Goal: Transaction & Acquisition: Purchase product/service

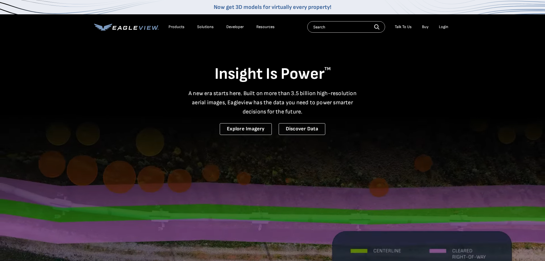
click at [445, 27] on div "Login" at bounding box center [443, 26] width 9 height 5
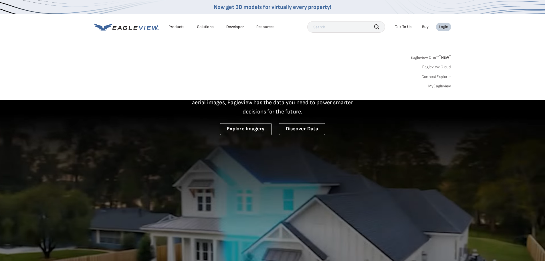
click at [441, 86] on link "MyEagleview" at bounding box center [440, 86] width 23 height 5
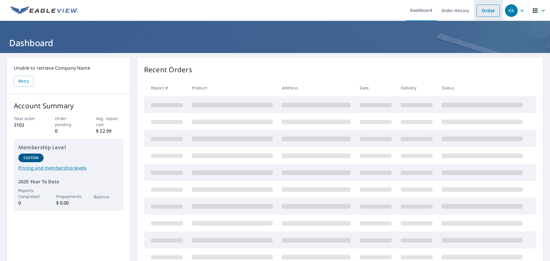
click at [485, 10] on link "Order" at bounding box center [487, 11] width 23 height 12
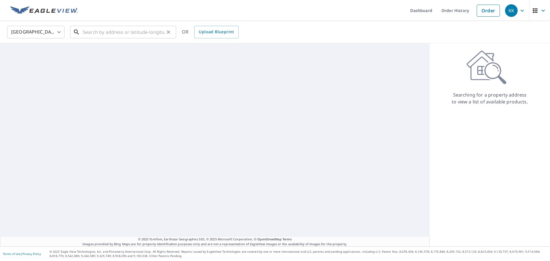
click at [104, 37] on input "text" at bounding box center [124, 32] width 82 height 16
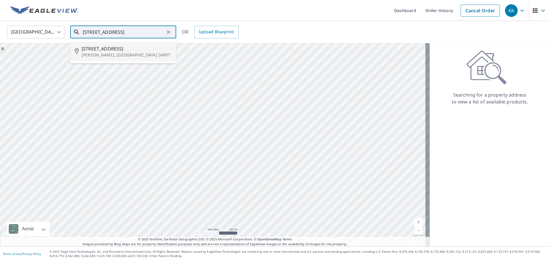
click at [101, 52] on p "[PERSON_NAME], [GEOGRAPHIC_DATA] 34997" at bounding box center [127, 55] width 90 height 6
type input "[STREET_ADDRESS][PERSON_NAME]"
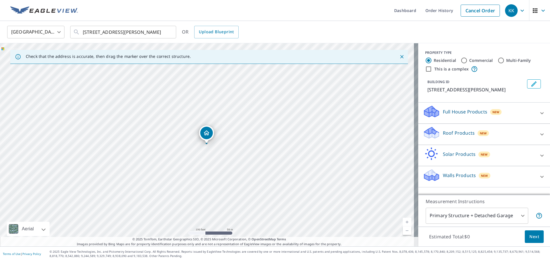
click at [454, 110] on p "Full House Products" at bounding box center [465, 111] width 44 height 7
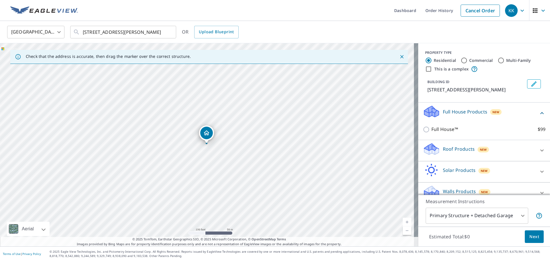
click at [454, 110] on p "Full House Products" at bounding box center [465, 111] width 44 height 7
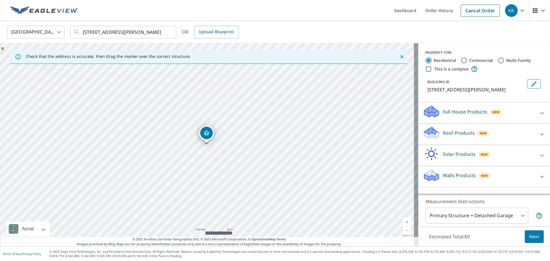
click at [452, 131] on p "Roof Products" at bounding box center [459, 132] width 32 height 7
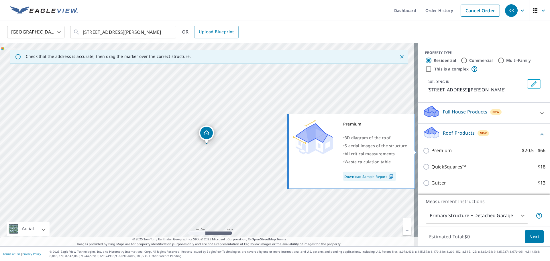
click at [423, 152] on input "Premium $20.5 - $66" at bounding box center [427, 150] width 9 height 7
checkbox input "true"
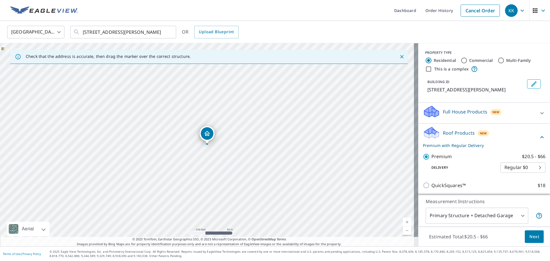
click at [531, 236] on span "Next" at bounding box center [534, 236] width 10 height 7
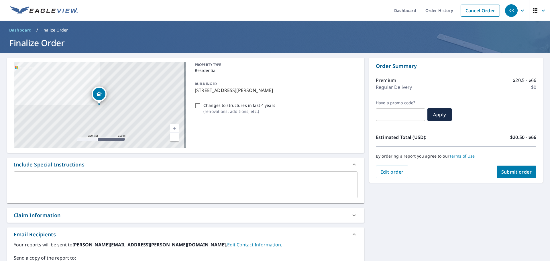
click at [509, 170] on span "Submit order" at bounding box center [516, 172] width 31 height 6
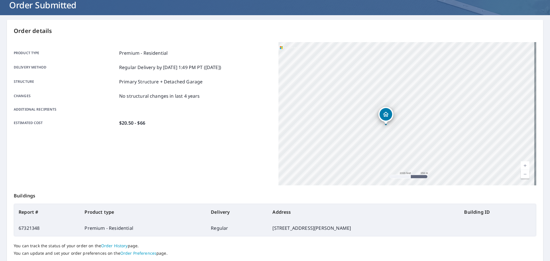
scroll to position [76, 0]
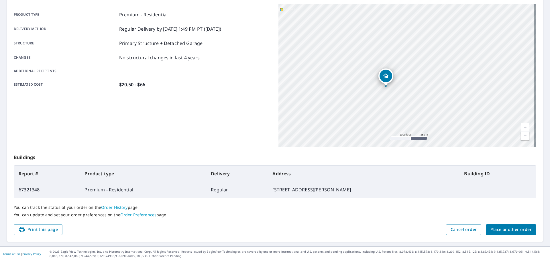
click at [512, 230] on span "Place another order" at bounding box center [510, 229] width 41 height 7
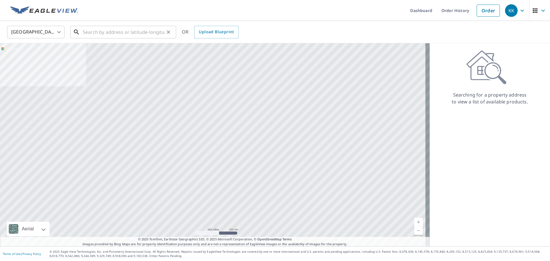
click at [103, 37] on input "text" at bounding box center [124, 32] width 82 height 16
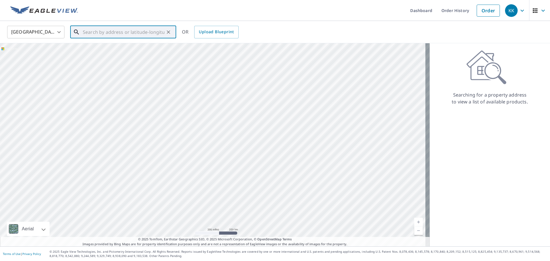
type input "f"
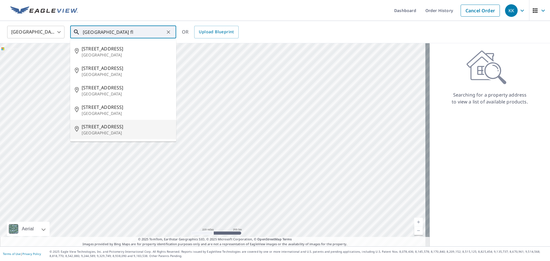
type input "naples fl"
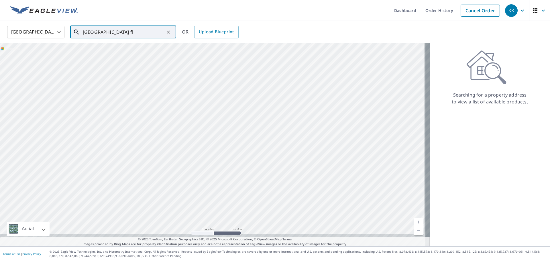
drag, startPoint x: 305, startPoint y: 208, endPoint x: 292, endPoint y: 125, distance: 84.8
click at [292, 125] on div at bounding box center [214, 144] width 429 height 203
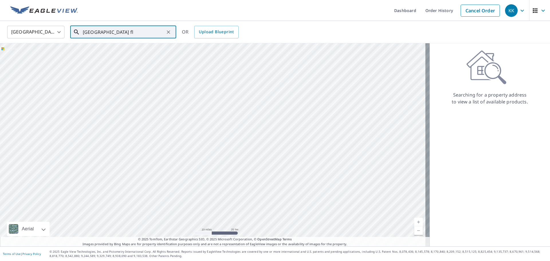
drag, startPoint x: 332, startPoint y: 213, endPoint x: 332, endPoint y: 127, distance: 85.6
click at [332, 127] on div at bounding box center [214, 144] width 429 height 203
drag, startPoint x: 189, startPoint y: 143, endPoint x: 230, endPoint y: 192, distance: 63.6
click at [230, 192] on div at bounding box center [214, 144] width 429 height 203
drag, startPoint x: 150, startPoint y: 188, endPoint x: 160, endPoint y: 125, distance: 63.2
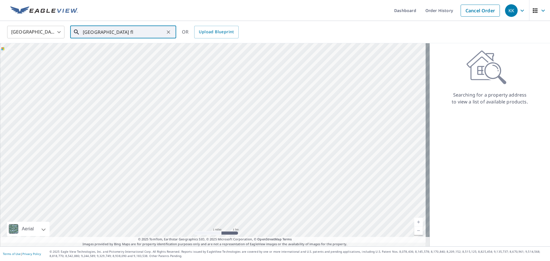
click at [160, 125] on div at bounding box center [214, 144] width 429 height 203
drag, startPoint x: 114, startPoint y: 121, endPoint x: 155, endPoint y: 123, distance: 41.3
click at [155, 123] on div at bounding box center [214, 144] width 429 height 203
drag, startPoint x: 52, startPoint y: 190, endPoint x: 66, endPoint y: 113, distance: 78.6
click at [66, 113] on div at bounding box center [214, 144] width 429 height 203
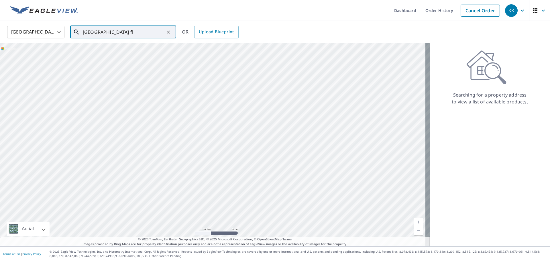
drag, startPoint x: 111, startPoint y: 215, endPoint x: 128, endPoint y: 96, distance: 120.0
click at [128, 96] on div at bounding box center [214, 144] width 429 height 203
drag, startPoint x: 136, startPoint y: 190, endPoint x: 135, endPoint y: 109, distance: 81.6
click at [137, 109] on div at bounding box center [214, 144] width 429 height 203
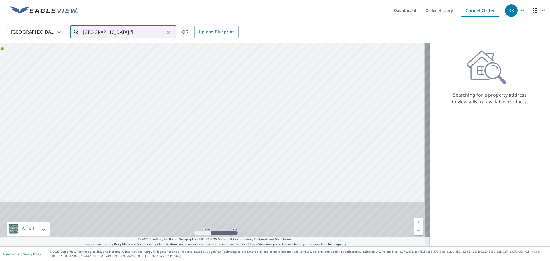
drag, startPoint x: 161, startPoint y: 203, endPoint x: 156, endPoint y: 122, distance: 80.9
click at [156, 122] on div at bounding box center [214, 144] width 429 height 203
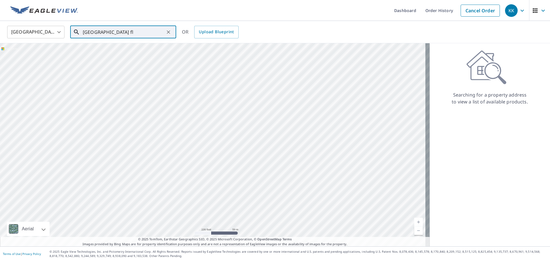
click at [203, 202] on div at bounding box center [214, 144] width 429 height 203
